Goal: Task Accomplishment & Management: Use online tool/utility

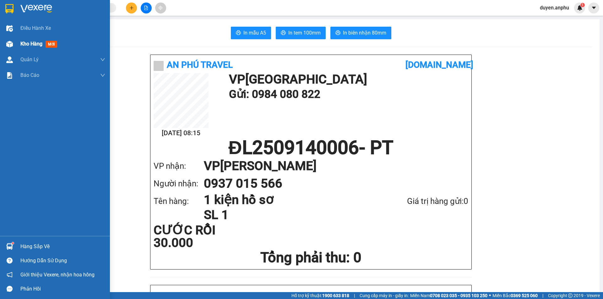
click at [29, 44] on span "Kho hàng" at bounding box center [31, 44] width 22 height 6
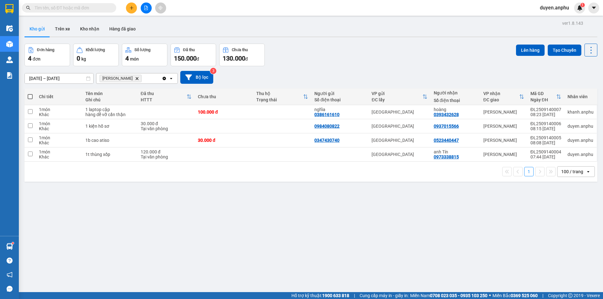
click at [32, 97] on span at bounding box center [30, 96] width 5 height 5
click at [30, 94] on input "checkbox" at bounding box center [30, 94] width 0 height 0
checkbox input "true"
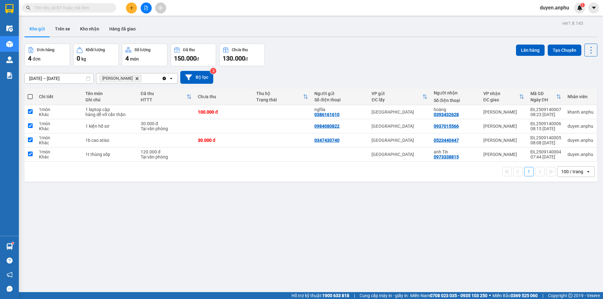
checkbox input "true"
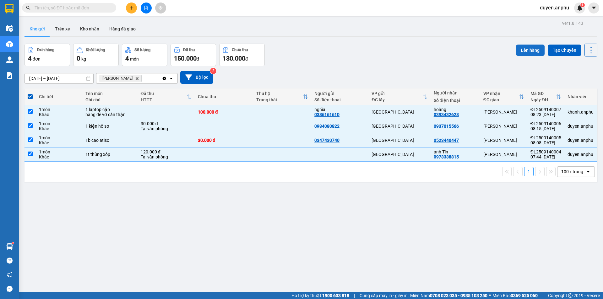
click at [520, 51] on button "Lên hàng" at bounding box center [530, 50] width 29 height 11
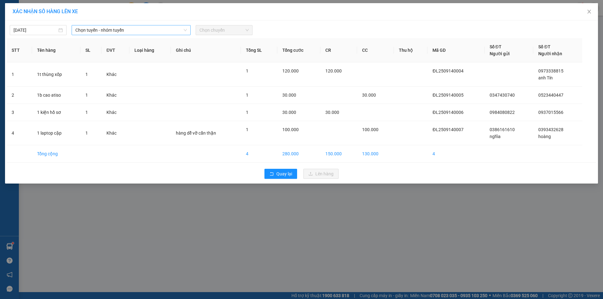
click at [106, 30] on span "Chọn tuyến - nhóm tuyến" at bounding box center [130, 29] width 111 height 9
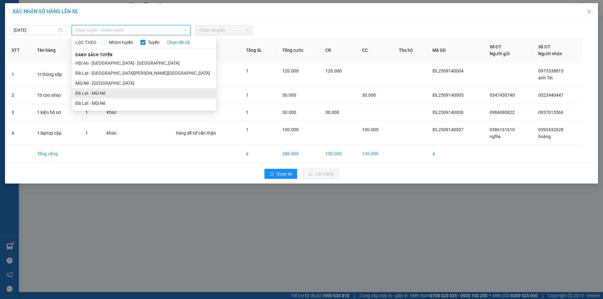
click at [90, 94] on li "Đà Lạt - Mũi Né" at bounding box center [144, 93] width 144 height 10
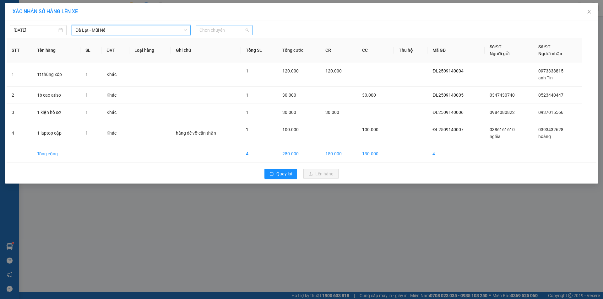
drag, startPoint x: 216, startPoint y: 32, endPoint x: 206, endPoint y: 59, distance: 29.1
click at [216, 33] on span "Chọn chuyến" at bounding box center [223, 29] width 49 height 9
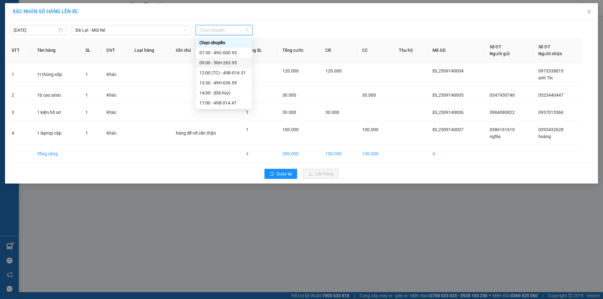
click at [213, 64] on div "09:00 - 50H-263.95" at bounding box center [223, 62] width 49 height 7
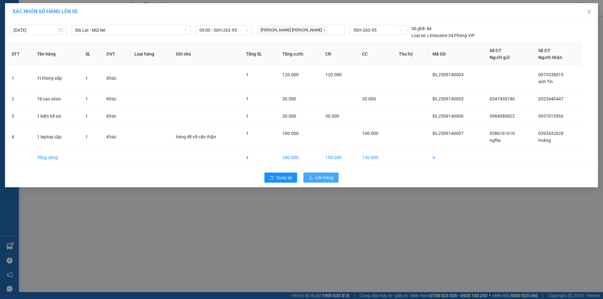
click at [326, 178] on span "Lên hàng" at bounding box center [324, 177] width 18 height 7
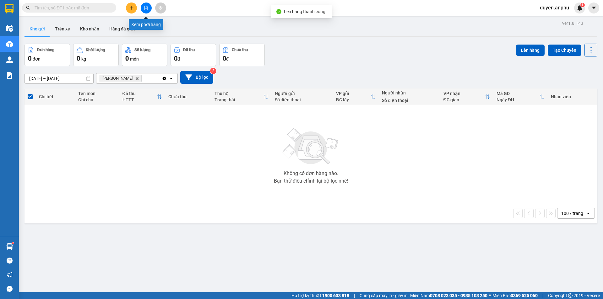
click at [144, 8] on icon "file-add" at bounding box center [146, 8] width 4 height 4
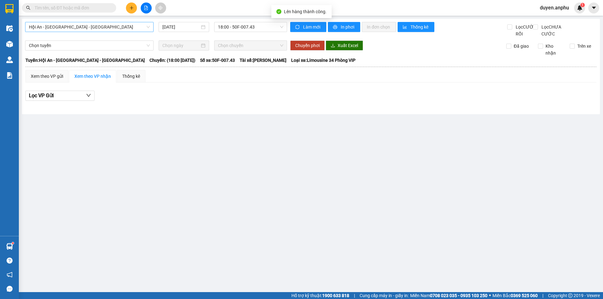
click at [80, 24] on span "Hội An - [GEOGRAPHIC_DATA] - [GEOGRAPHIC_DATA]" at bounding box center [89, 26] width 121 height 9
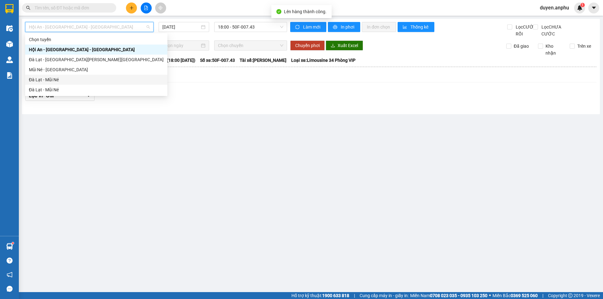
click at [55, 83] on div "Đà Lạt - Mũi Né" at bounding box center [96, 79] width 135 height 7
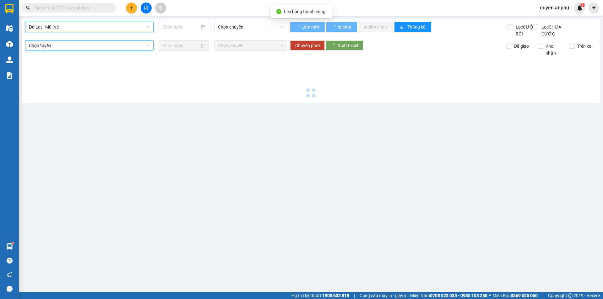
type input "[DATE]"
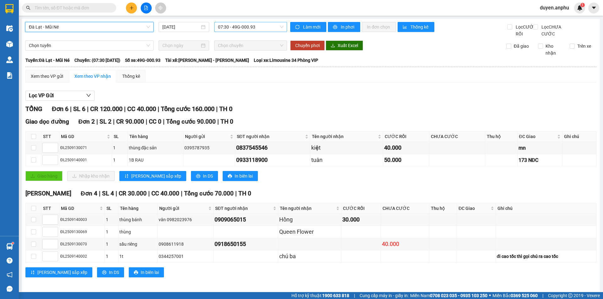
click at [234, 26] on span "07:30 - 49G-000.93" at bounding box center [250, 26] width 65 height 9
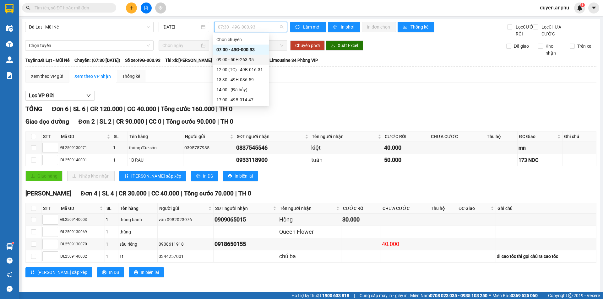
click at [231, 61] on div "09:00 - 50H-263.95" at bounding box center [240, 59] width 49 height 7
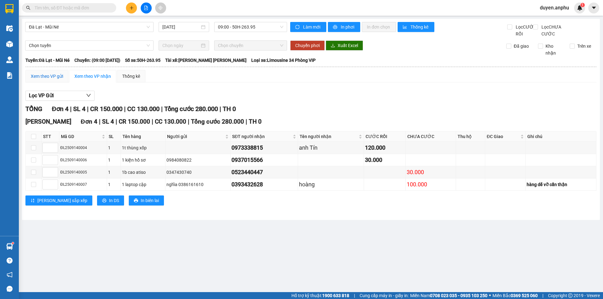
click at [35, 80] on div "Xem theo VP gửi" at bounding box center [47, 76] width 32 height 7
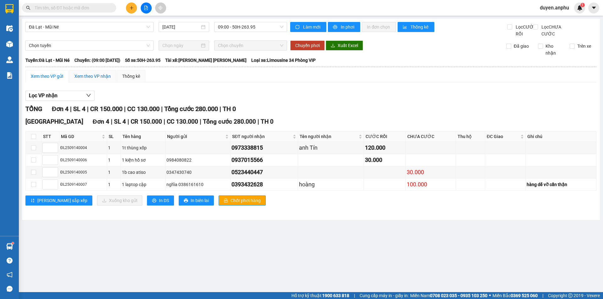
click at [94, 80] on div "Xem theo VP nhận" at bounding box center [92, 76] width 36 height 7
